Goal: Task Accomplishment & Management: Use online tool/utility

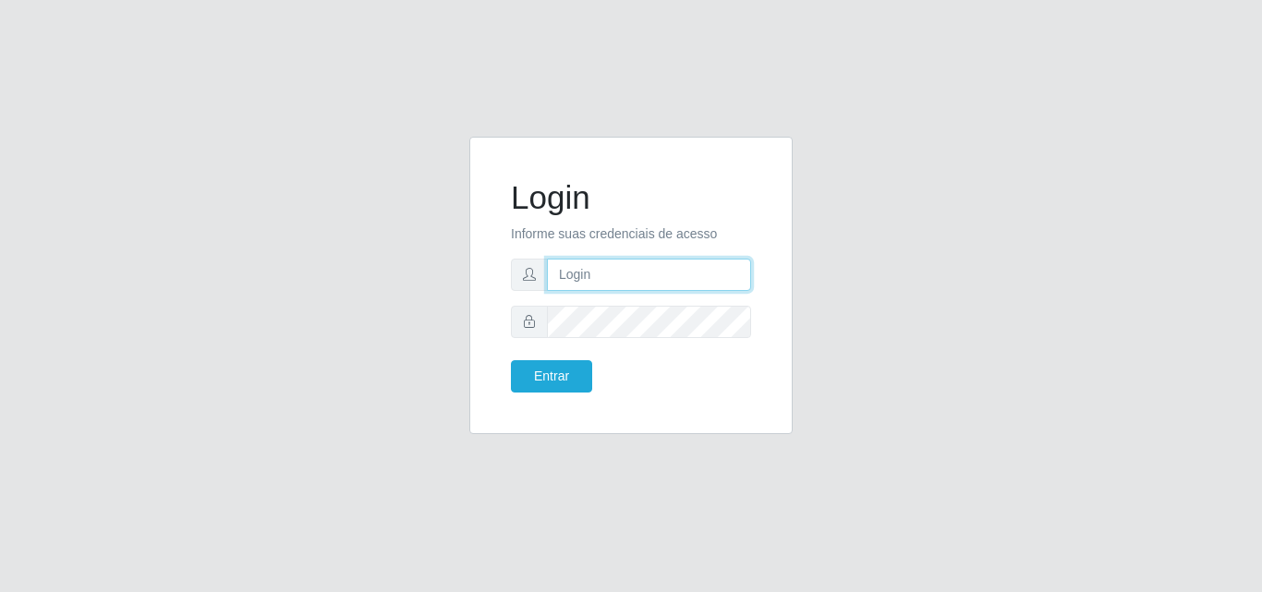
click at [725, 273] on input "text" at bounding box center [649, 275] width 204 height 32
type input "moises@bemais"
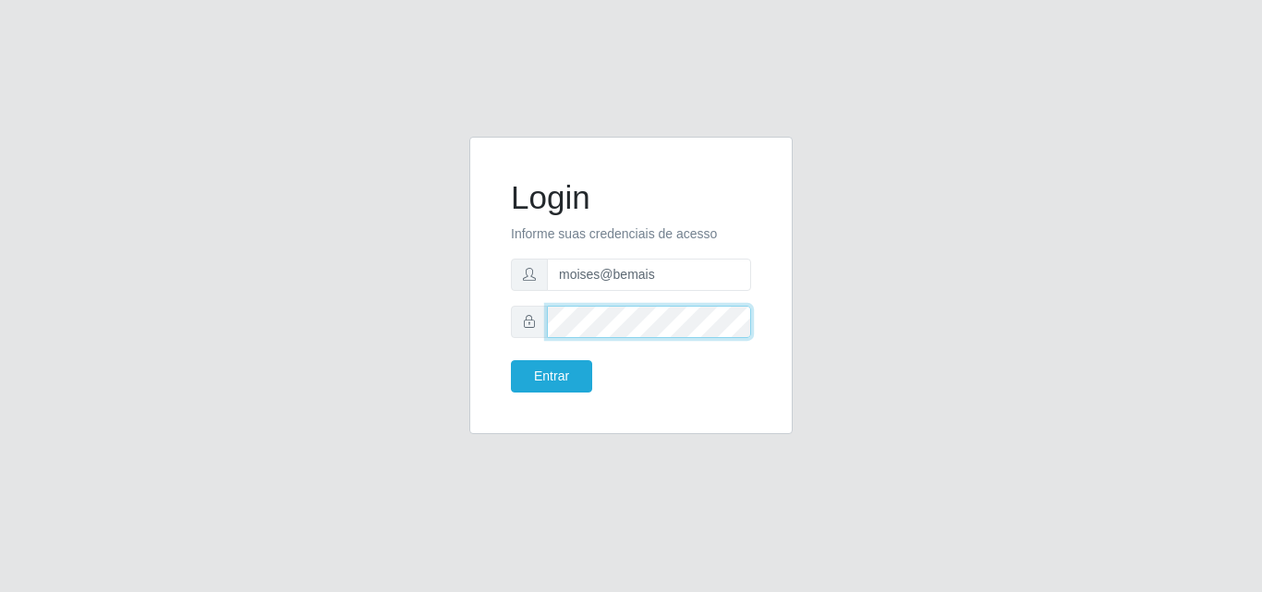
click at [511, 360] on button "Entrar" at bounding box center [551, 376] width 81 height 32
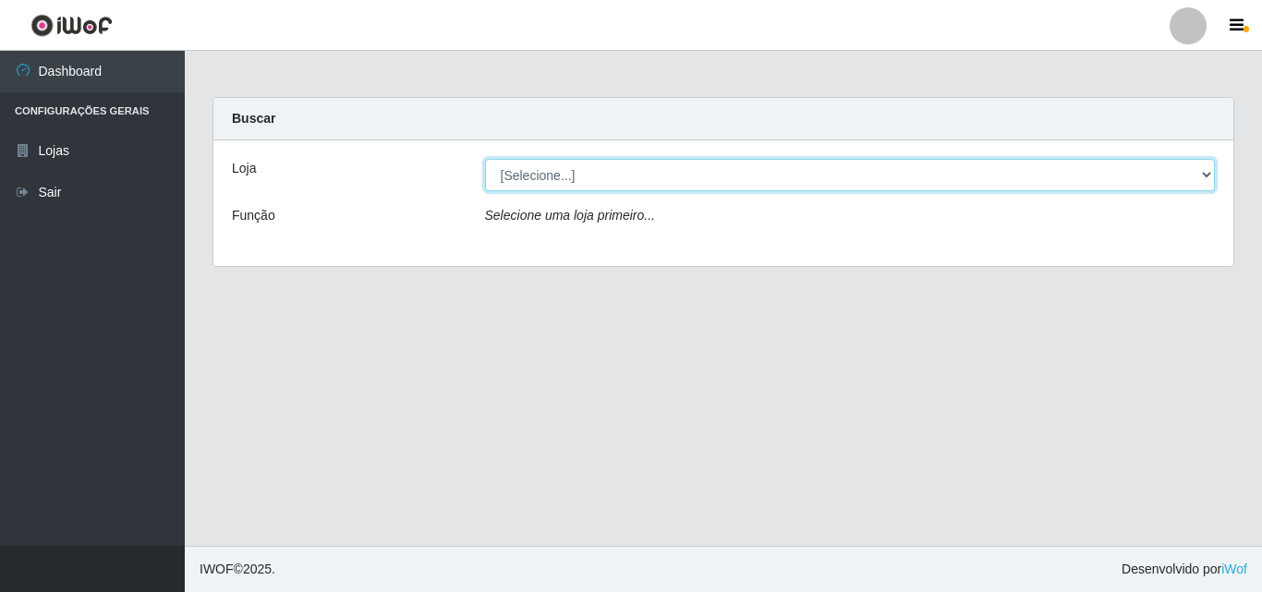
click at [937, 181] on select "[Selecione...] Bemais Supermercados - [GEOGRAPHIC_DATA]" at bounding box center [850, 175] width 731 height 32
select select "250"
click at [485, 159] on select "[Selecione...] Bemais Supermercados - [GEOGRAPHIC_DATA]" at bounding box center [850, 175] width 731 height 32
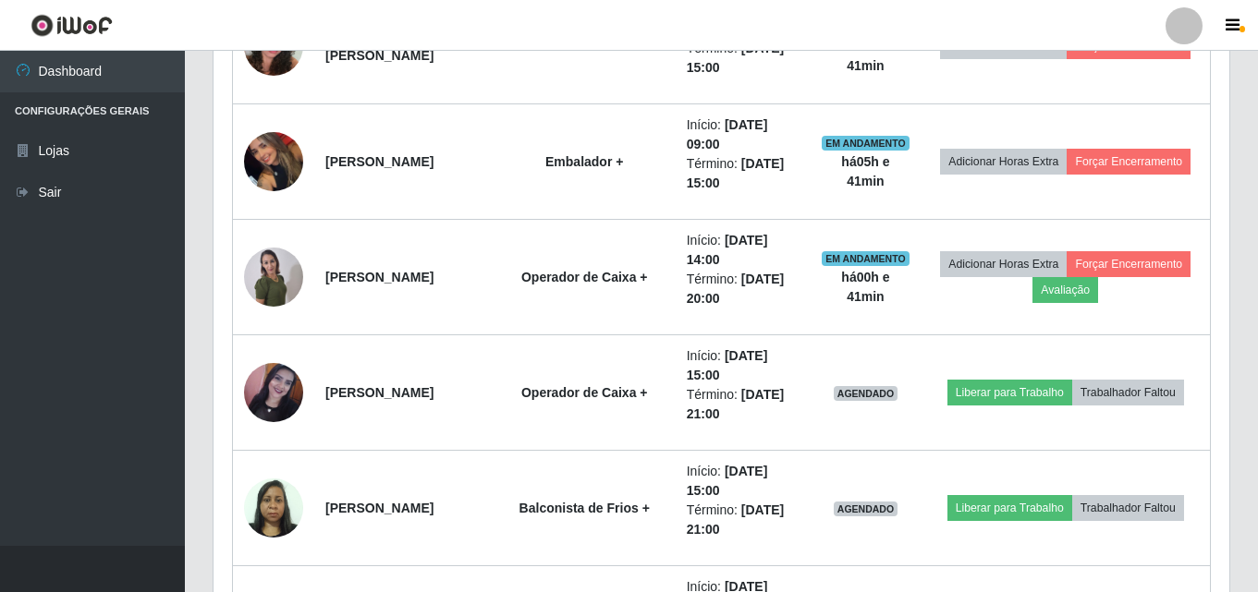
scroll to position [537, 0]
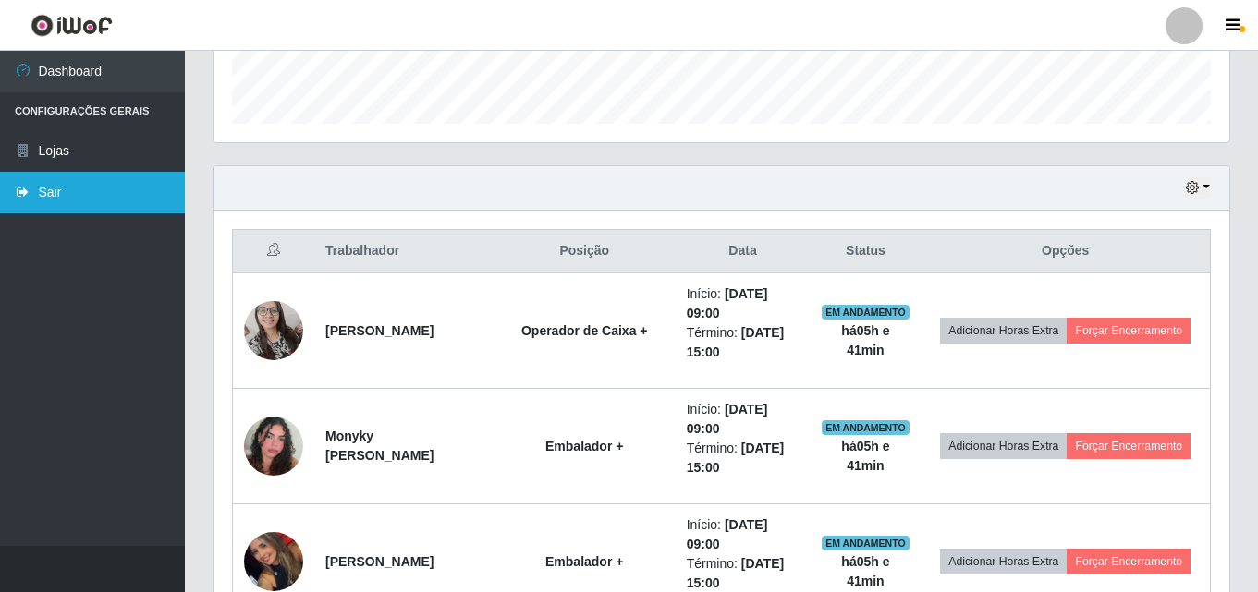
click at [101, 198] on link "Sair" at bounding box center [92, 193] width 185 height 42
